Goal: Task Accomplishment & Management: Complete application form

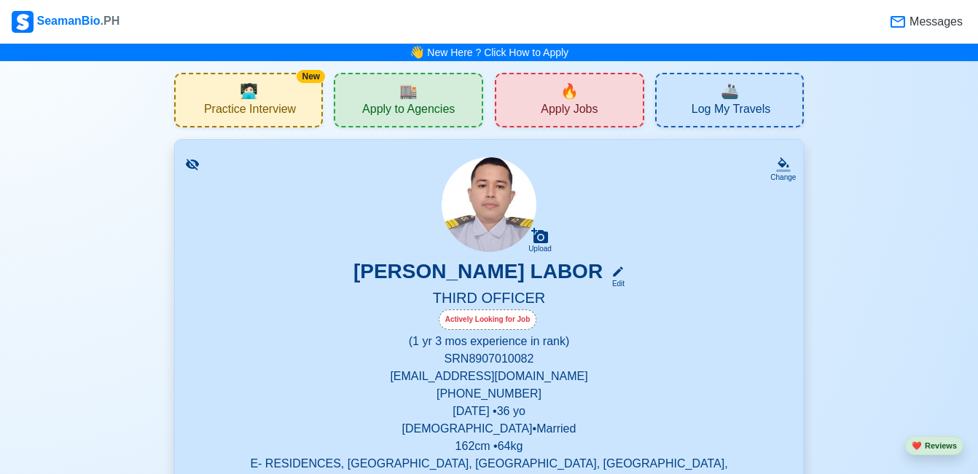
click at [571, 97] on div "🔥 Apply Jobs" at bounding box center [569, 100] width 149 height 55
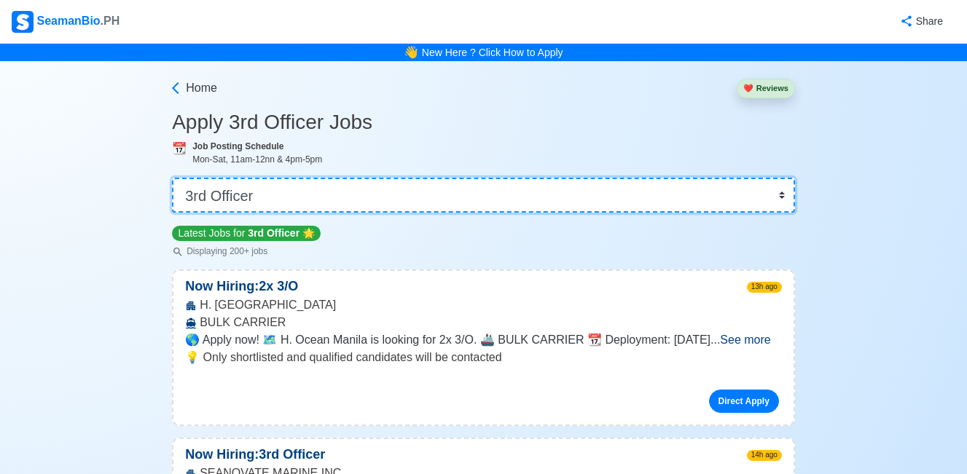
click at [547, 199] on select "👉 Select Rank or Position Master Chief Officer 2nd Officer 3rd Officer Junior O…" at bounding box center [483, 195] width 623 height 35
select select "Chief Officer"
click at [173, 178] on select "👉 Select Rank or Position Master Chief Officer 2nd Officer 3rd Officer Junior O…" at bounding box center [483, 195] width 623 height 35
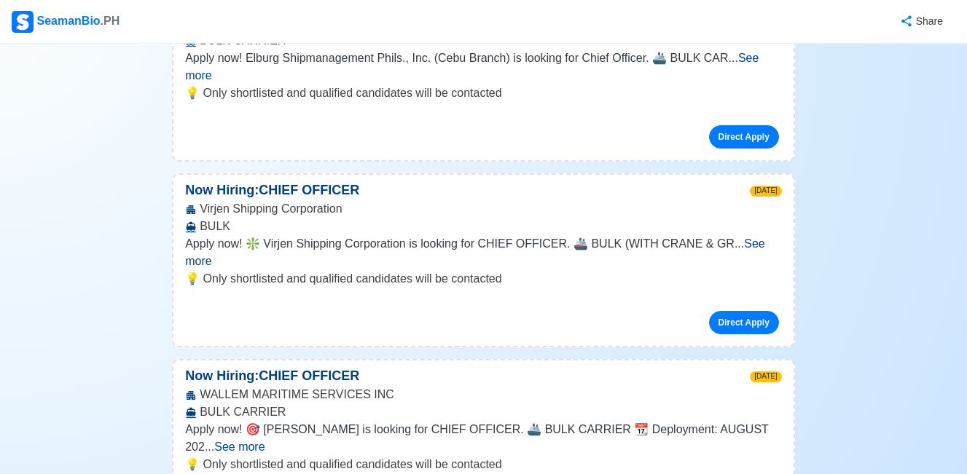
scroll to position [2185, 0]
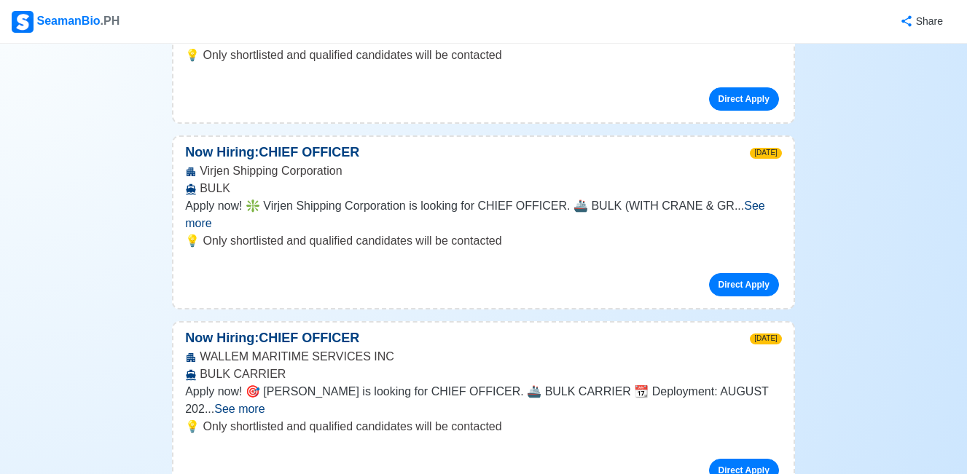
click at [264, 403] on span "See more" at bounding box center [239, 409] width 50 height 12
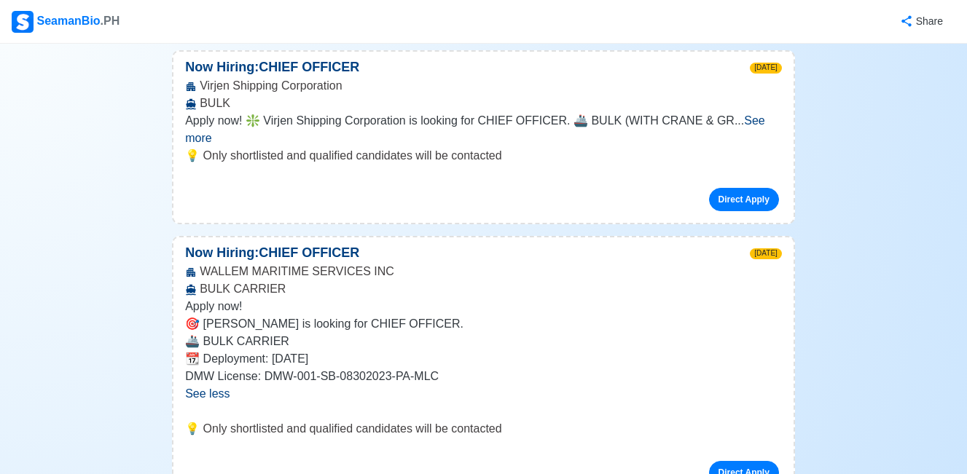
scroll to position [2404, 0]
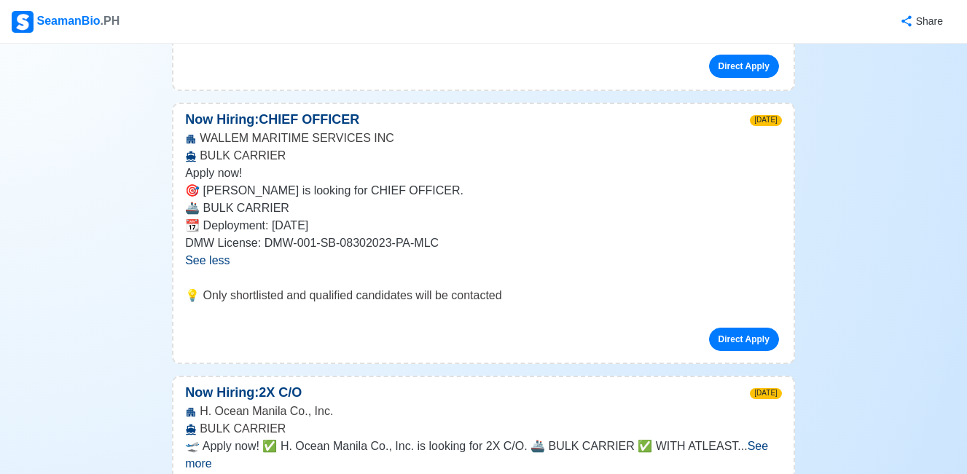
click at [768, 440] on span "See more" at bounding box center [476, 455] width 583 height 30
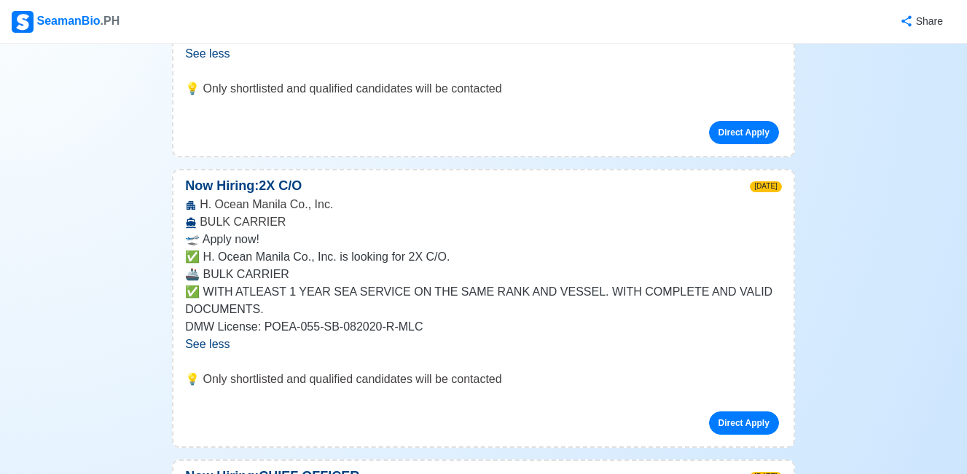
scroll to position [2695, 0]
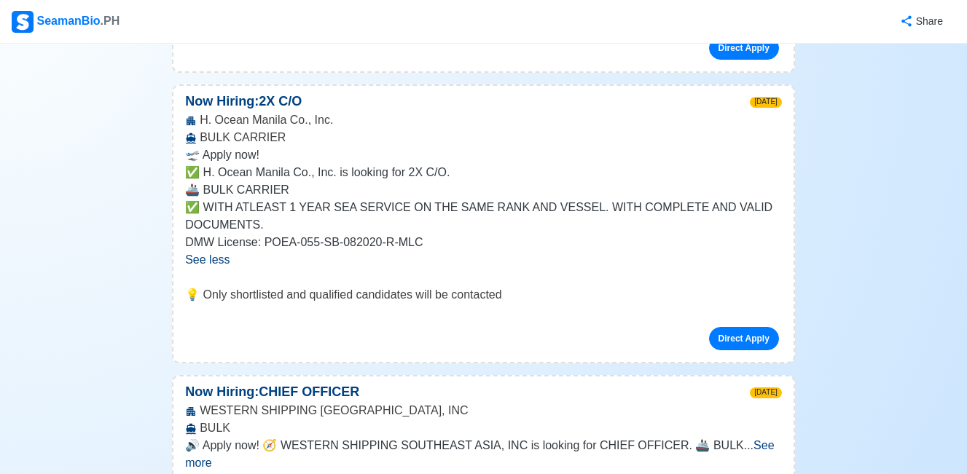
click at [751, 439] on span "See more" at bounding box center [479, 454] width 589 height 30
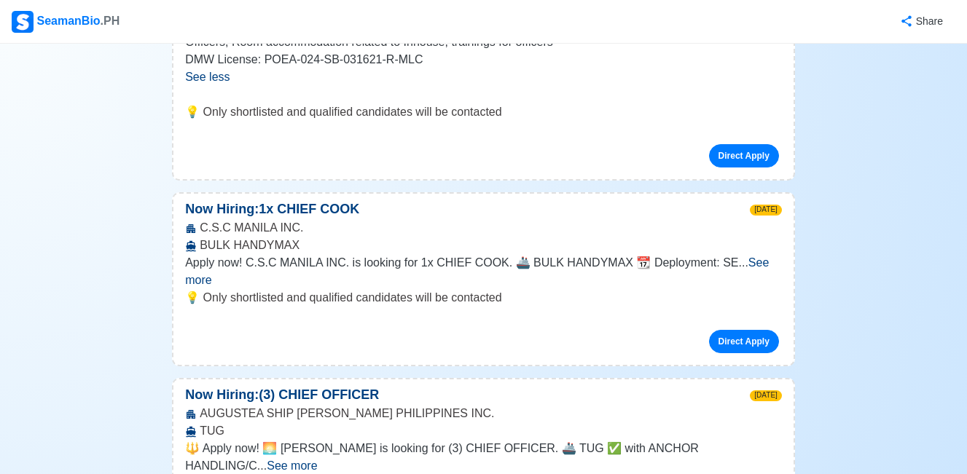
scroll to position [3205, 0]
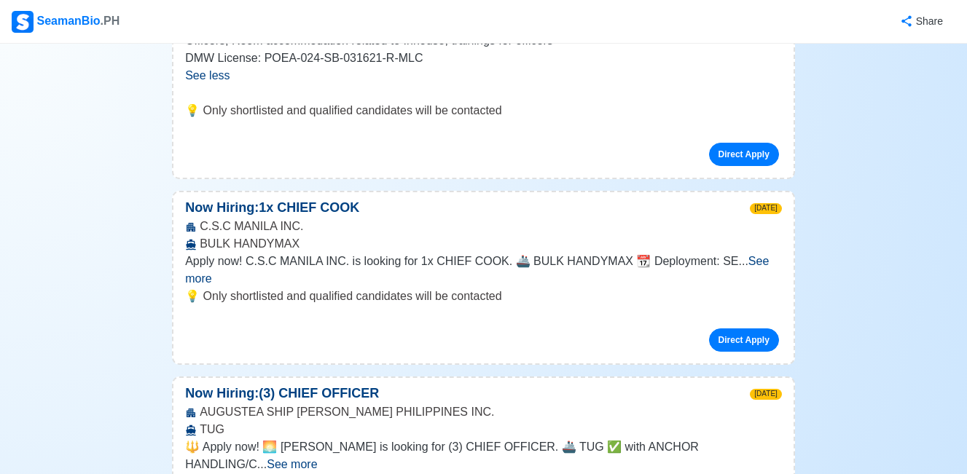
click at [317, 458] on span "See more" at bounding box center [292, 464] width 50 height 12
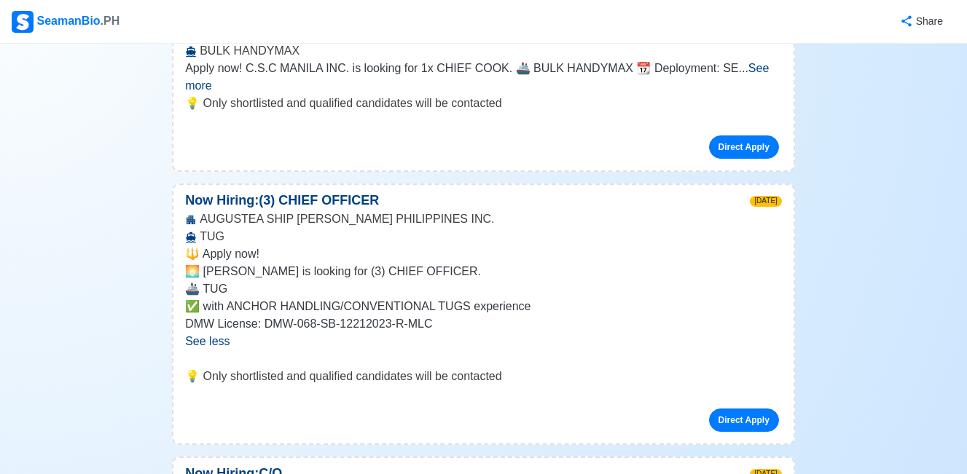
scroll to position [3424, 0]
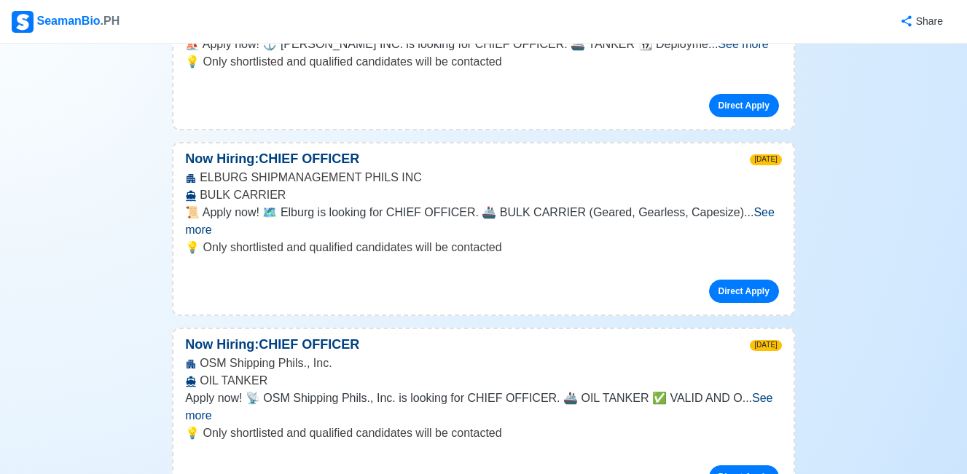
scroll to position [5318, 0]
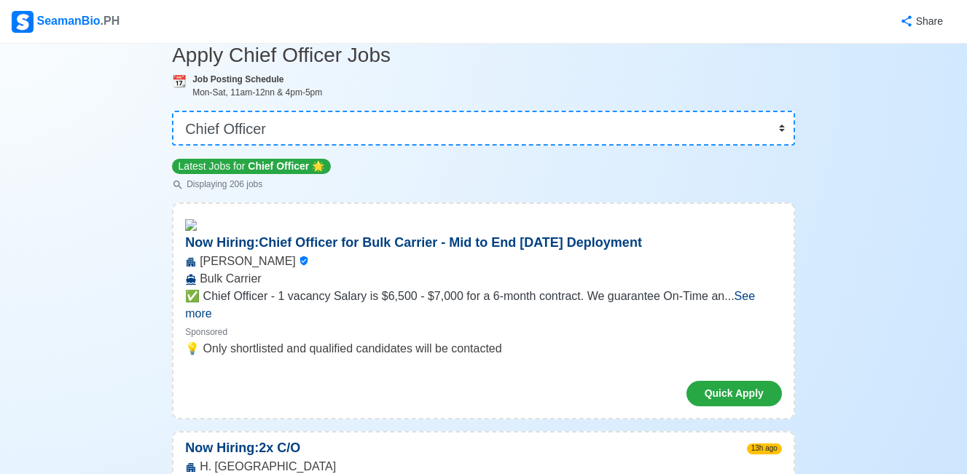
scroll to position [146, 0]
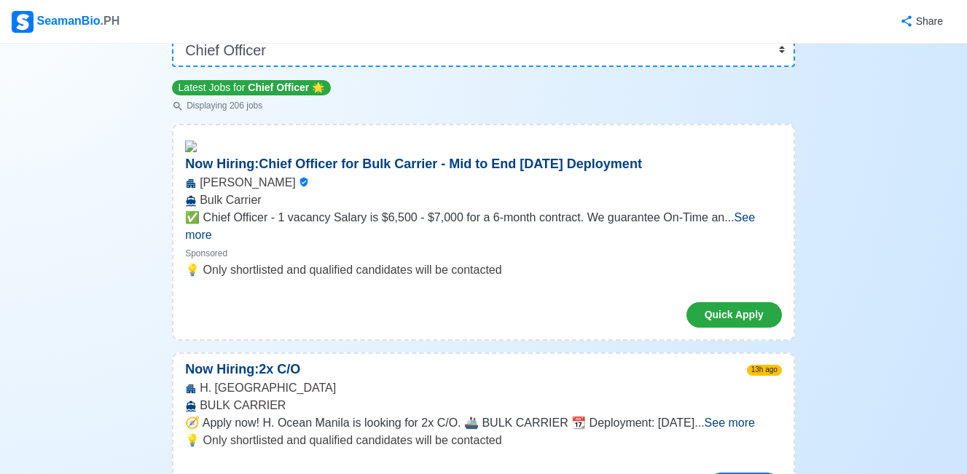
drag, startPoint x: 564, startPoint y: 209, endPoint x: 677, endPoint y: 208, distance: 112.9
click at [665, 209] on div "[PERSON_NAME] Bulk Carrier" at bounding box center [483, 191] width 620 height 35
drag, startPoint x: 677, startPoint y: 208, endPoint x: 739, endPoint y: 178, distance: 69.4
click at [739, 172] on div "Now Hiring: Chief Officer for Bulk Carrier - Mid to End [DATE] Deployment" at bounding box center [483, 164] width 620 height 20
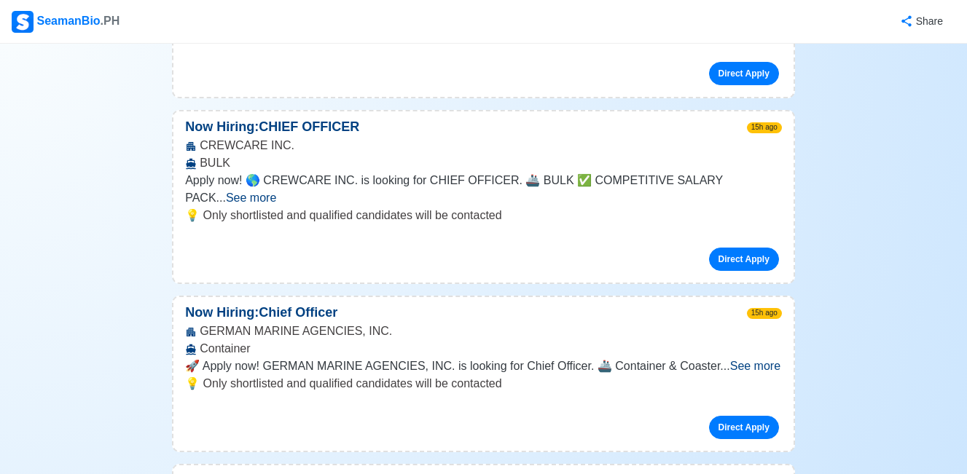
scroll to position [947, 0]
